Goal: Find specific page/section: Find specific page/section

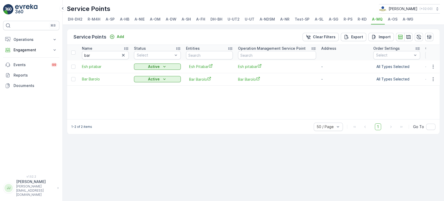
click at [357, 21] on span "R-KD" at bounding box center [361, 19] width 9 height 5
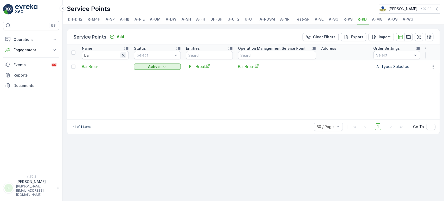
click at [125, 54] on icon "button" at bounding box center [123, 54] width 5 height 5
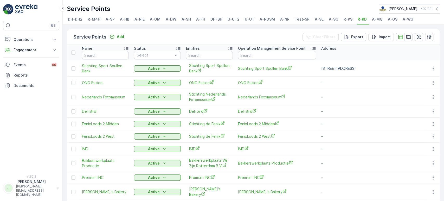
click at [391, 21] on span "A-OS" at bounding box center [392, 19] width 10 height 5
